Goal: Task Accomplishment & Management: Use online tool/utility

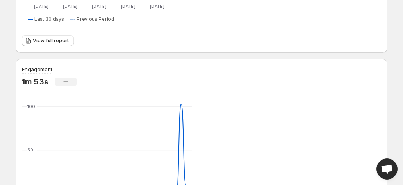
scroll to position [332, 0]
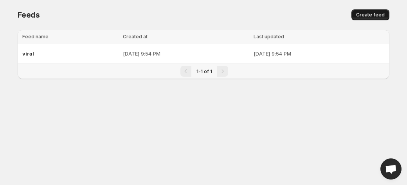
click at [373, 16] on span "Create feed" at bounding box center [370, 15] width 29 height 6
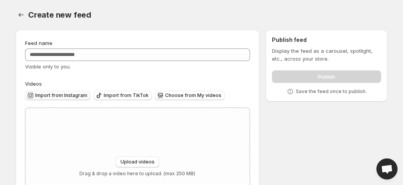
click at [57, 97] on span "Import from Instagram" at bounding box center [61, 95] width 52 height 6
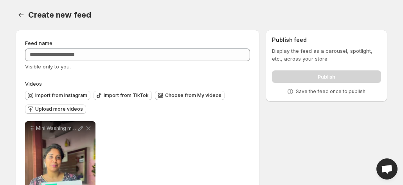
scroll to position [80, 0]
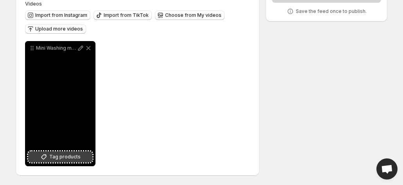
click at [50, 158] on button "Tag products" at bounding box center [60, 156] width 64 height 11
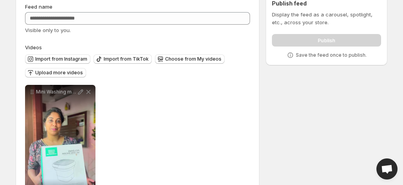
scroll to position [0, 0]
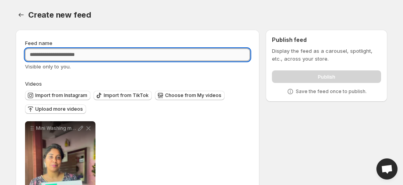
click at [115, 56] on input "Feed name" at bounding box center [137, 54] width 225 height 13
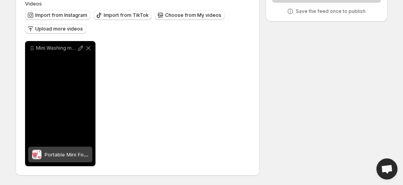
type input "*****"
click at [70, 130] on div "Mini Washing machine home useful finds trendingreels viralvideos reelsfeelit vi…" at bounding box center [60, 103] width 70 height 125
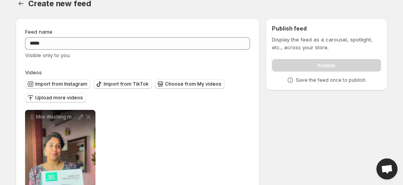
scroll to position [0, 0]
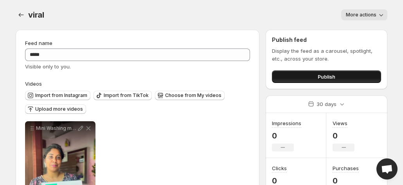
click at [299, 77] on button "Publish" at bounding box center [326, 76] width 109 height 13
click at [314, 75] on button "Publish" at bounding box center [326, 76] width 109 height 13
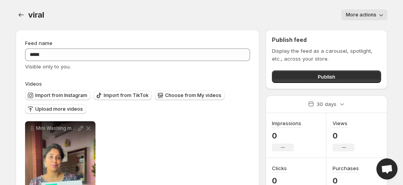
scroll to position [80, 0]
